Goal: Task Accomplishment & Management: Use online tool/utility

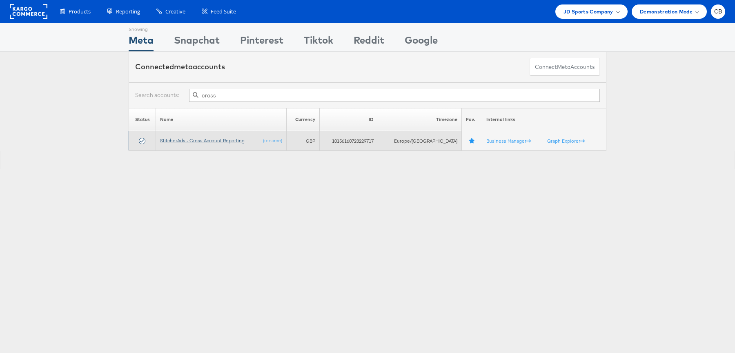
type input "cross"
click at [216, 140] on link "StitcherAds - Cross Account Reporting" at bounding box center [202, 141] width 84 height 6
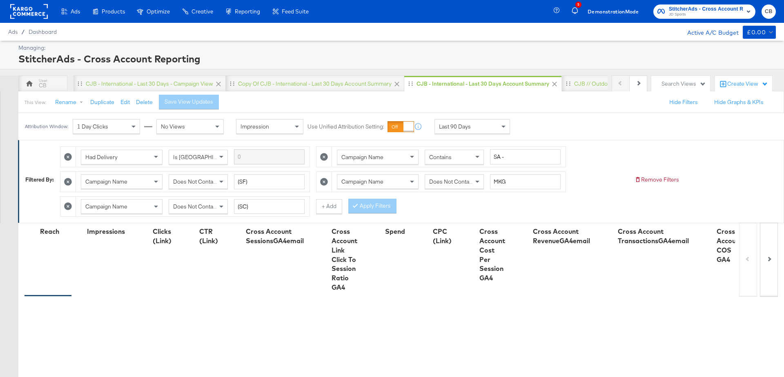
scroll to position [220, 0]
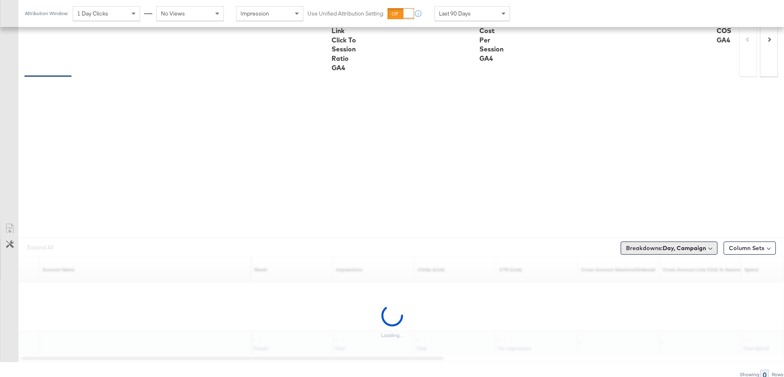
click at [705, 245] on b "Day, Campaign" at bounding box center [684, 248] width 43 height 7
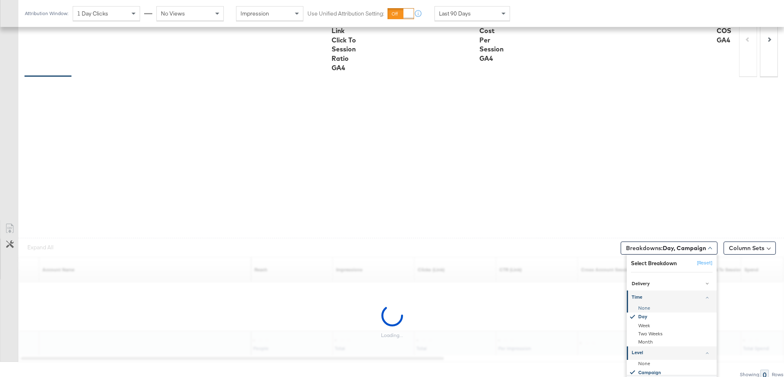
click at [647, 304] on div "None" at bounding box center [672, 308] width 89 height 8
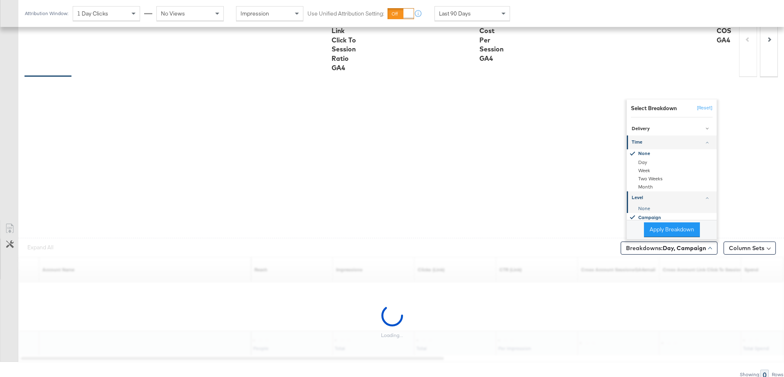
click at [648, 208] on div "None" at bounding box center [672, 209] width 89 height 8
click at [662, 231] on button "Apply Breakdown" at bounding box center [672, 229] width 56 height 15
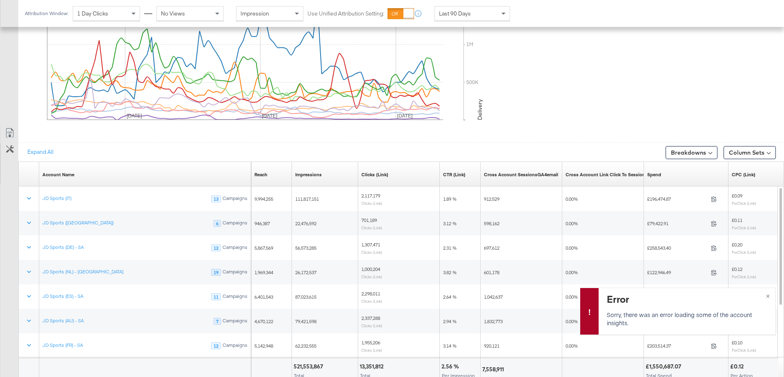
scroll to position [434, 0]
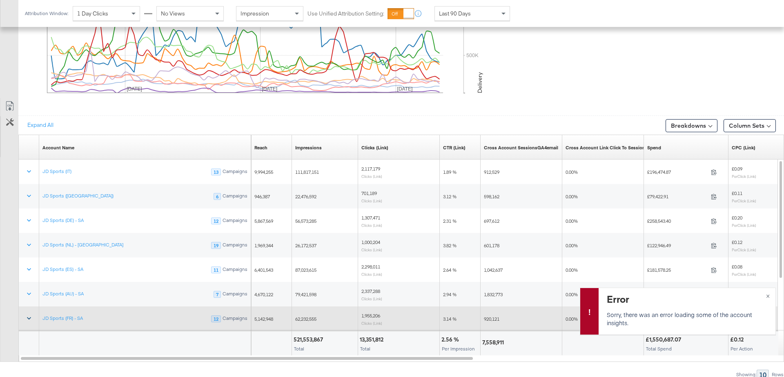
click at [27, 314] on icon at bounding box center [29, 318] width 8 height 8
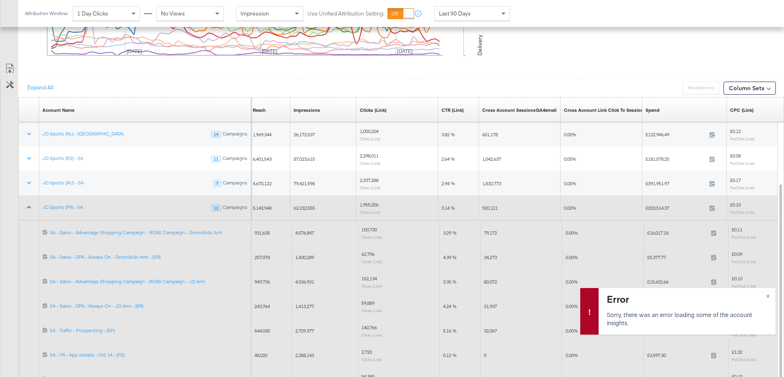
scroll to position [489, 0]
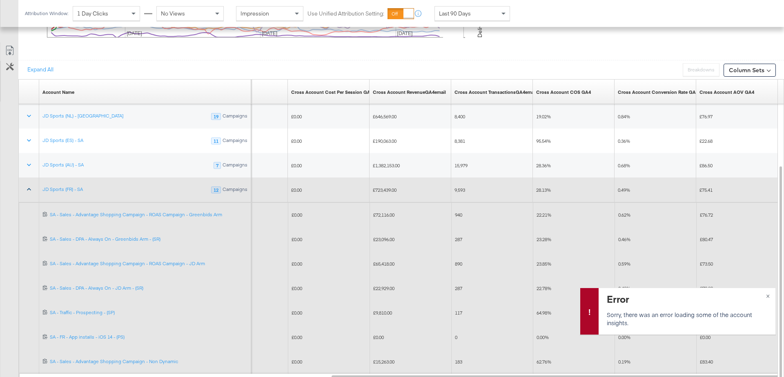
click at [29, 188] on icon at bounding box center [29, 189] width 4 height 2
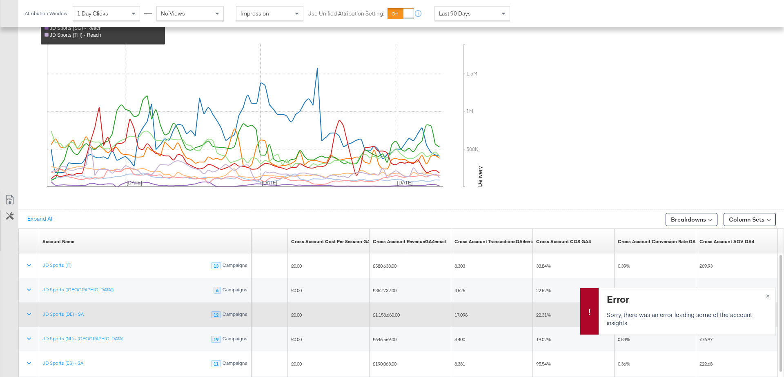
scroll to position [313, 0]
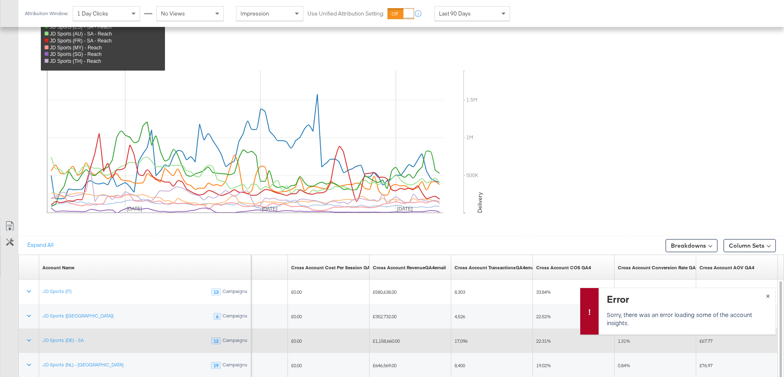
click at [768, 297] on span "×" at bounding box center [768, 295] width 4 height 9
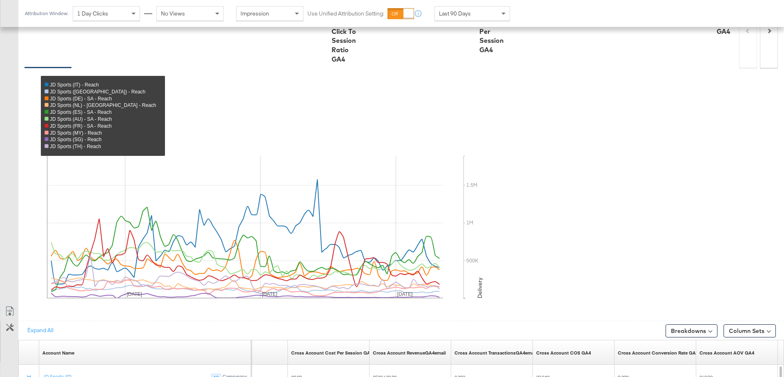
scroll to position [0, 0]
